Goal: Entertainment & Leisure: Consume media (video, audio)

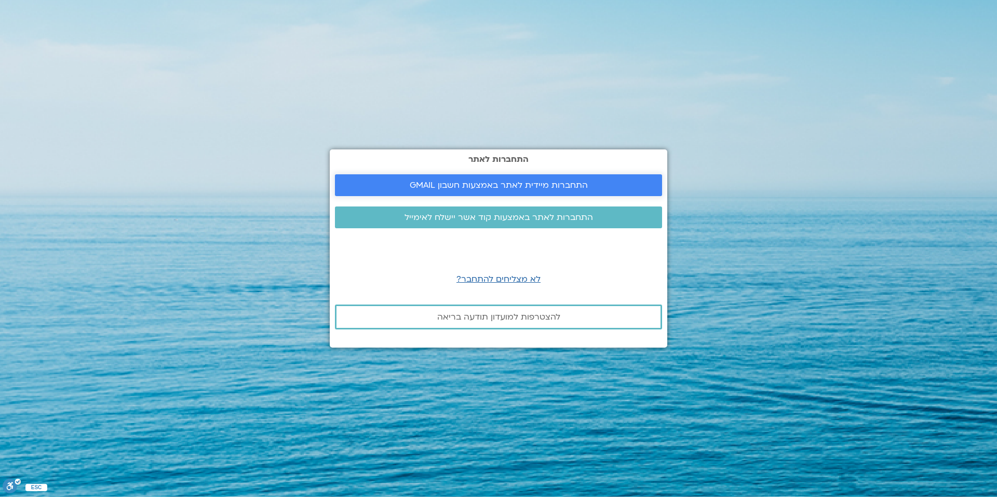
click at [519, 184] on span "התחברות מיידית לאתר באמצעות חשבון GMAIL" at bounding box center [499, 185] width 178 height 9
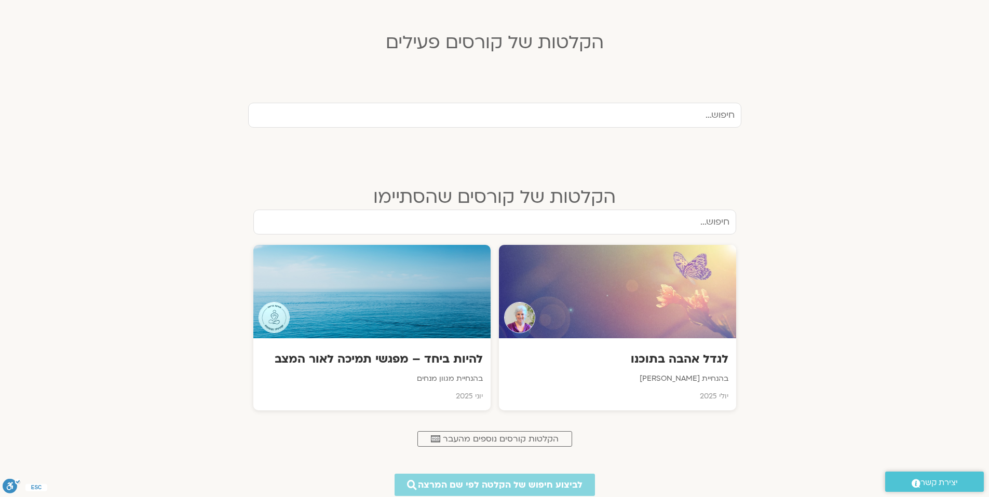
scroll to position [284, 0]
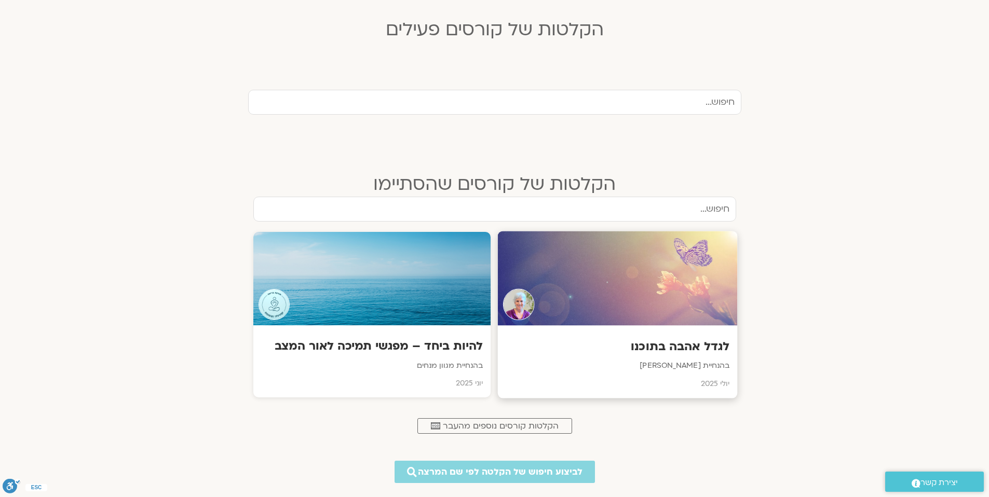
click at [647, 339] on h3 "לגדל אהבה בתוכנו" at bounding box center [617, 347] width 224 height 16
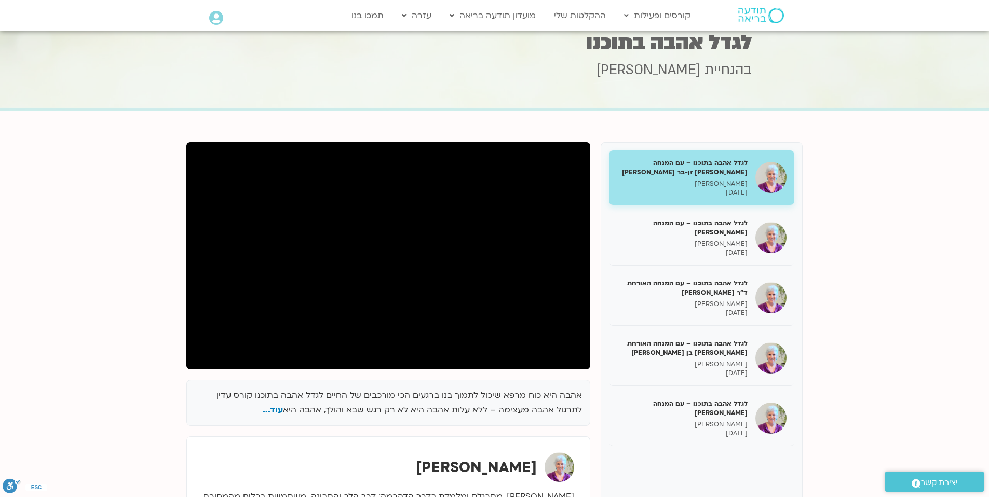
scroll to position [171, 0]
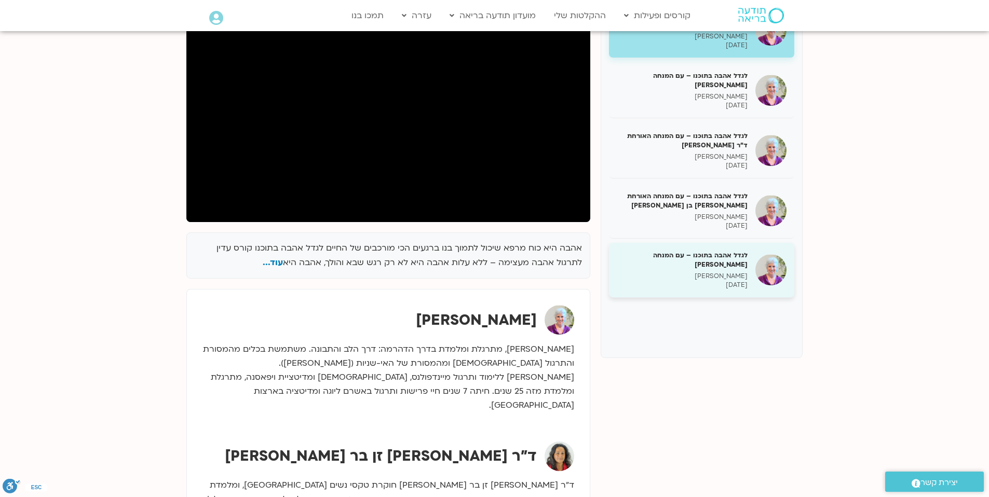
click at [699, 269] on h5 "לגדל אהבה בתוכנו – עם המנחה האורח בן קמינסקי" at bounding box center [682, 260] width 131 height 19
